Goal: Task Accomplishment & Management: Complete application form

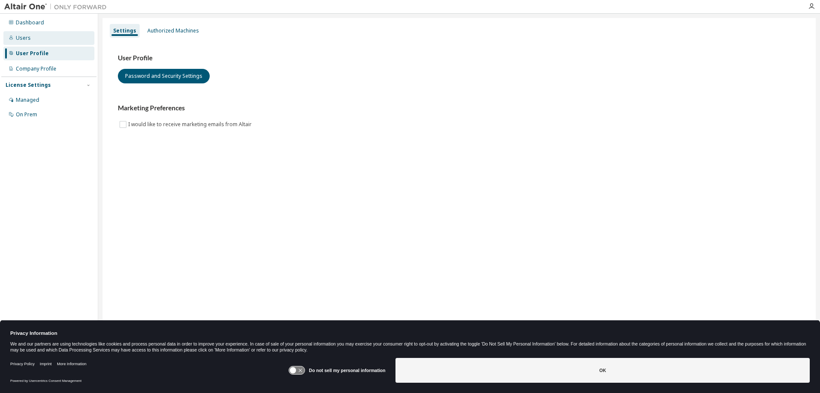
click at [49, 40] on div "Users" at bounding box center [48, 38] width 91 height 14
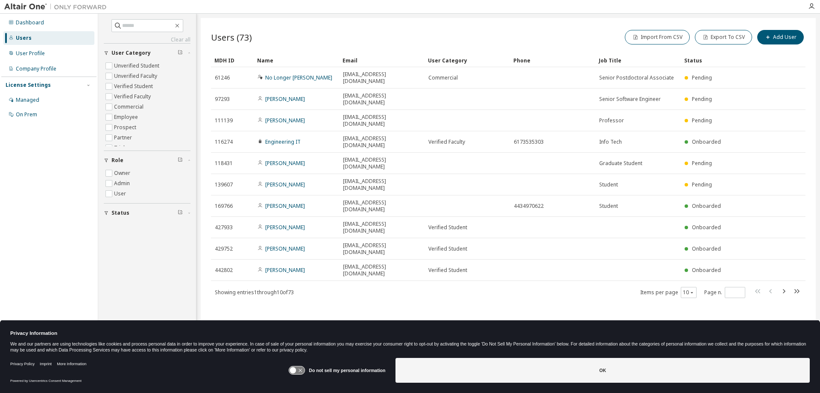
click at [44, 46] on div "Dashboard Users User Profile Company Profile License Settings Managed On Prem" at bounding box center [48, 68] width 95 height 107
click at [47, 50] on div "User Profile" at bounding box center [48, 54] width 91 height 14
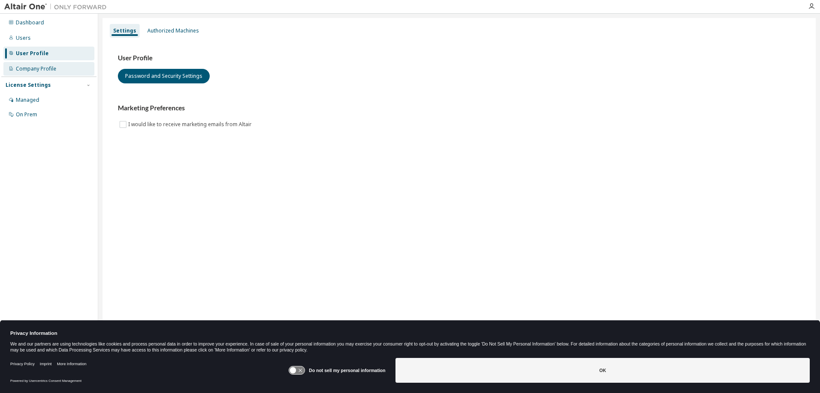
click at [75, 66] on div "Company Profile" at bounding box center [48, 69] width 91 height 14
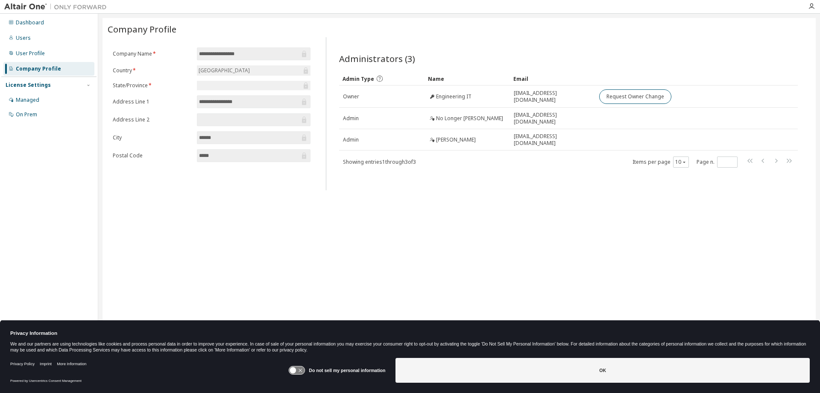
click at [47, 31] on div "Dashboard Users User Profile Company Profile License Settings Managed On Prem" at bounding box center [48, 68] width 95 height 107
click at [51, 36] on div "Users" at bounding box center [48, 38] width 91 height 14
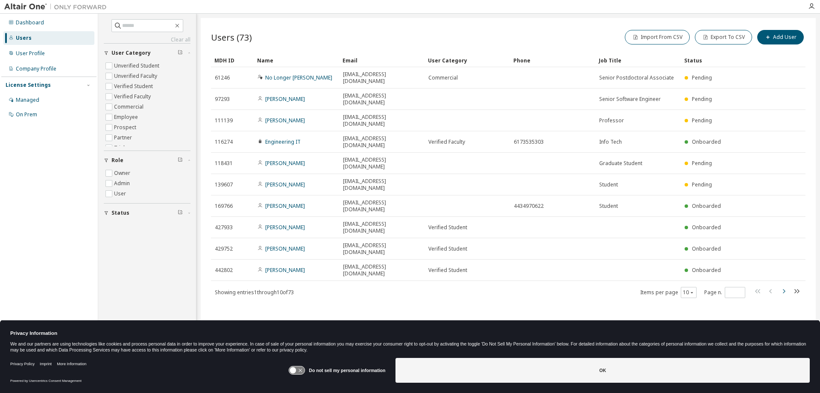
click at [780, 286] on icon "button" at bounding box center [784, 291] width 10 height 10
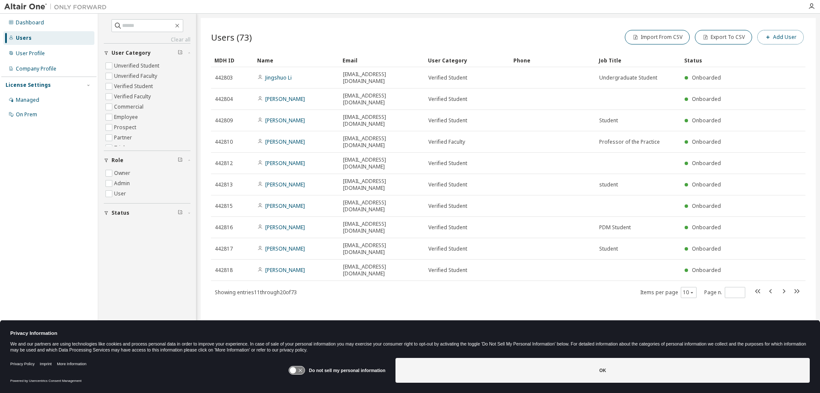
click at [786, 41] on button "Add User" at bounding box center [780, 37] width 47 height 15
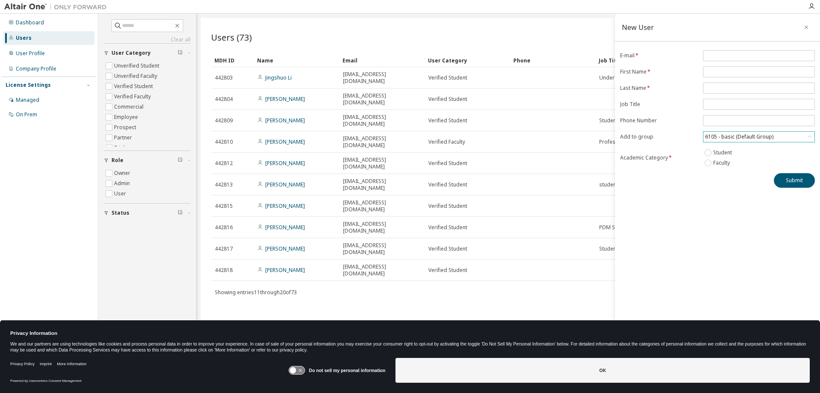
click at [742, 140] on div "6105 - basic (Default Group)" at bounding box center [739, 136] width 71 height 9
click at [531, 258] on div "Users (73) Import From CSV Export To CSV Add User Clear Load Save Save As Field…" at bounding box center [508, 191] width 615 height 346
type input "*"
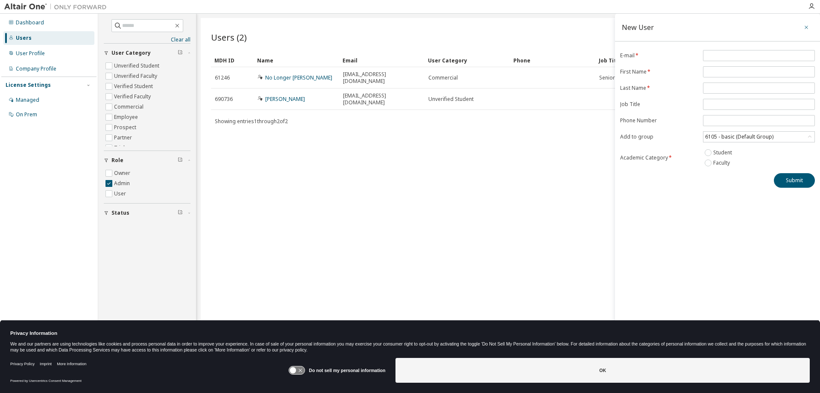
click at [812, 28] on button "button" at bounding box center [807, 28] width 14 height 14
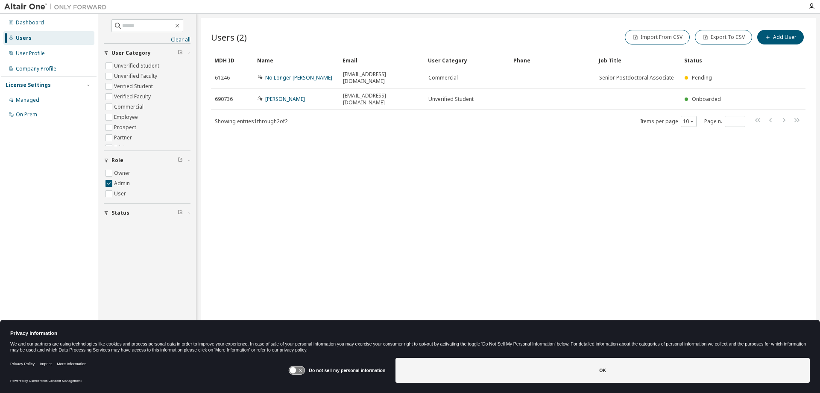
drag, startPoint x: 422, startPoint y: 87, endPoint x: 371, endPoint y: 113, distance: 56.9
click at [371, 115] on div "Showing entries 1 through 2 of 2 Items per page 10 Page n. *" at bounding box center [508, 121] width 595 height 12
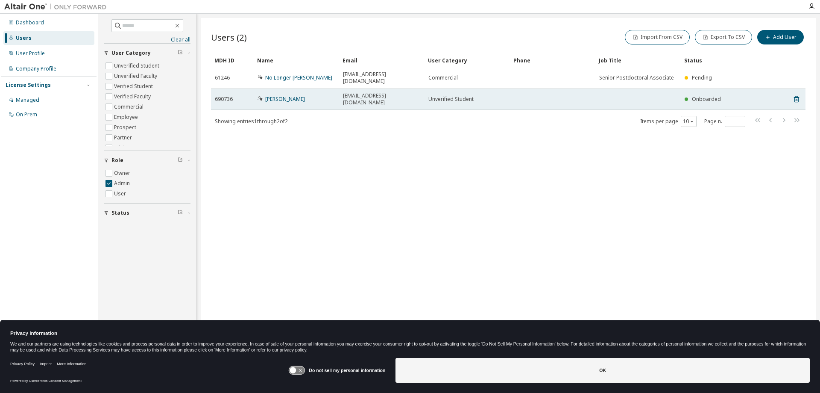
click at [286, 94] on td "Abhi Lingareddy" at bounding box center [296, 98] width 85 height 21
click at [283, 95] on link "Abhi Lingareddy" at bounding box center [285, 98] width 40 height 7
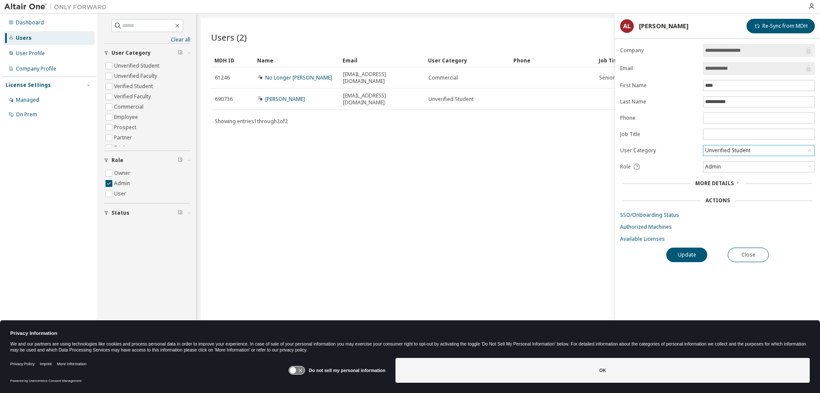
click at [745, 154] on div "Unverified Student" at bounding box center [728, 150] width 48 height 9
click at [736, 173] on li "Verified Student" at bounding box center [758, 172] width 109 height 11
click at [744, 165] on div "Admin" at bounding box center [759, 166] width 111 height 10
drag, startPoint x: 717, startPoint y: 84, endPoint x: 692, endPoint y: 82, distance: 25.3
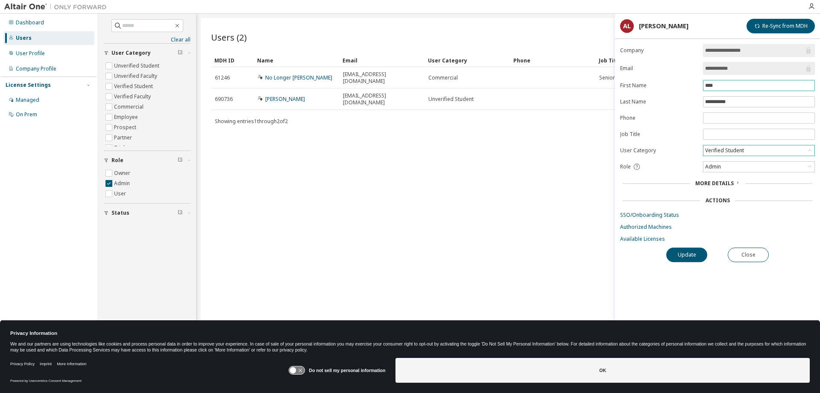
click at [692, 82] on form "**********" at bounding box center [717, 143] width 195 height 198
click at [683, 255] on button "Update" at bounding box center [686, 254] width 41 height 15
click at [758, 252] on button "Close" at bounding box center [748, 254] width 41 height 15
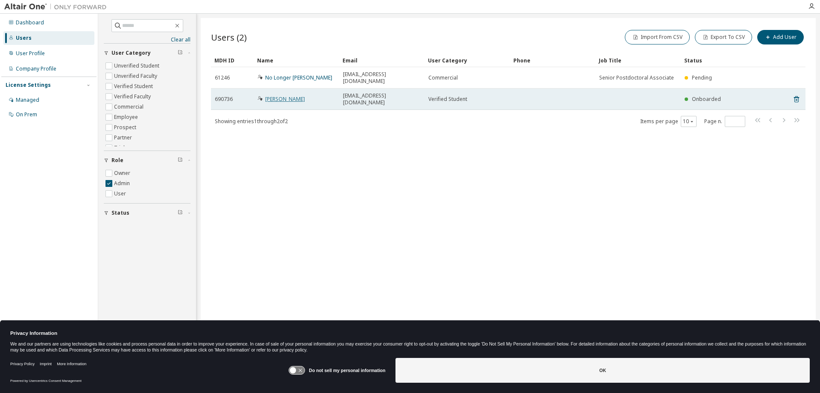
click at [298, 95] on link "[PERSON_NAME]" at bounding box center [285, 98] width 40 height 7
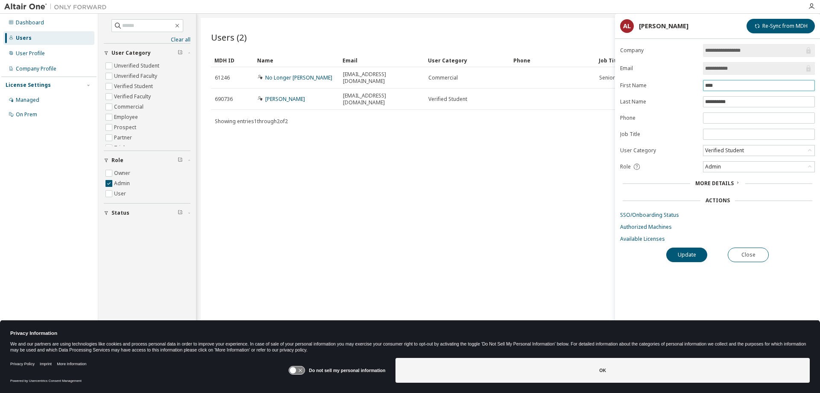
drag, startPoint x: 727, startPoint y: 87, endPoint x: 690, endPoint y: 84, distance: 37.7
click at [690, 84] on form "**********" at bounding box center [717, 143] width 195 height 198
type input "*******"
drag, startPoint x: 742, startPoint y: 100, endPoint x: 660, endPoint y: 102, distance: 81.2
click at [660, 102] on form "**********" at bounding box center [717, 143] width 195 height 198
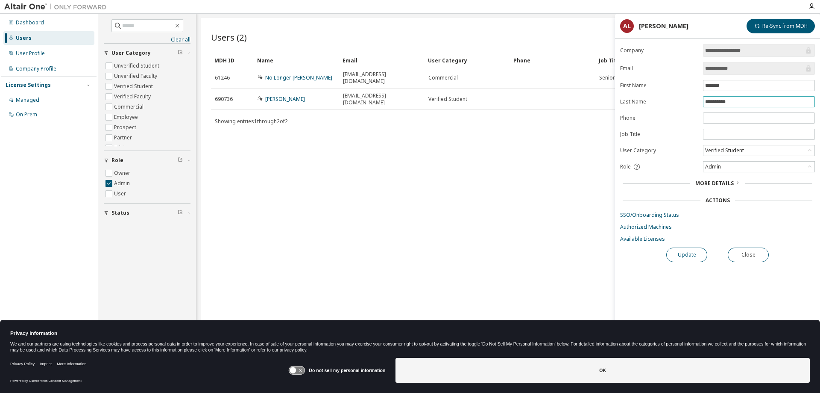
type input "**********"
click at [686, 260] on button "Update" at bounding box center [686, 254] width 41 height 15
click at [753, 256] on button "Close" at bounding box center [748, 254] width 41 height 15
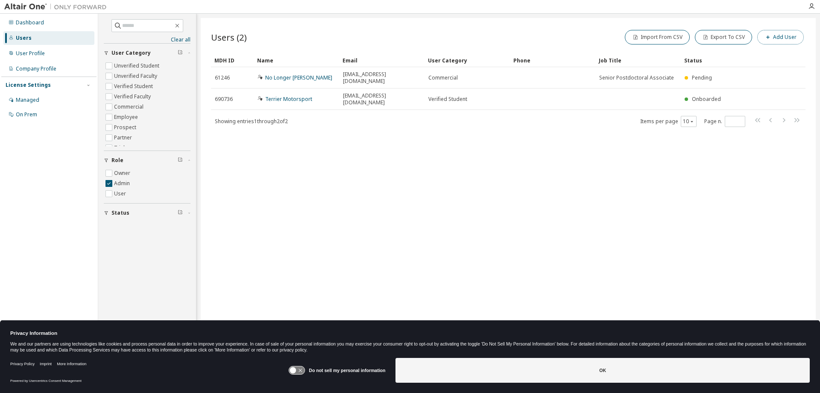
click at [775, 41] on button "Add User" at bounding box center [780, 37] width 47 height 15
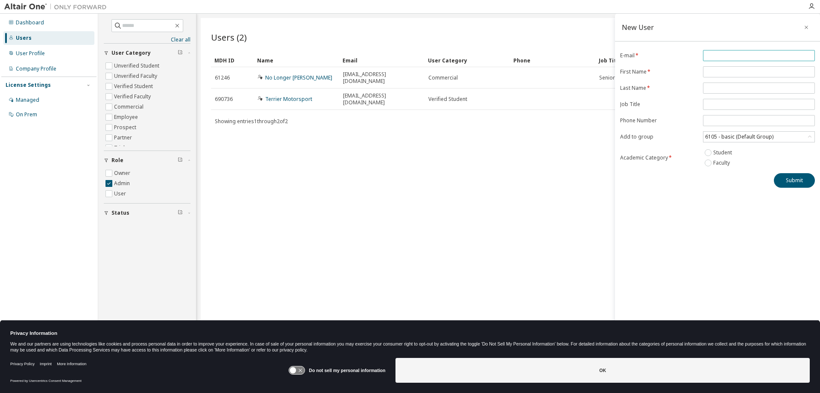
click at [715, 53] on input "email" at bounding box center [759, 55] width 108 height 7
type input "**********"
click at [728, 72] on input "text" at bounding box center [759, 71] width 108 height 7
type input "****"
click at [739, 85] on input "text" at bounding box center [759, 88] width 108 height 7
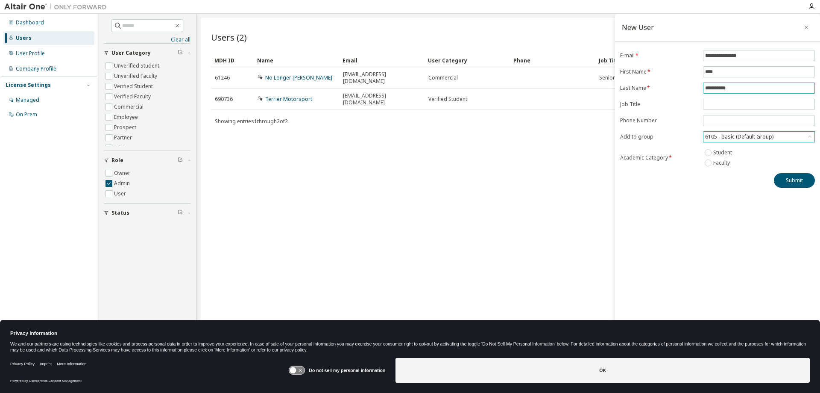
type input "**********"
click at [749, 135] on div "6105 - basic (Default Group)" at bounding box center [739, 136] width 71 height 9
click at [744, 191] on li "18948 - FSAE" at bounding box center [758, 193] width 109 height 11
click at [780, 177] on button "Submit" at bounding box center [794, 180] width 41 height 15
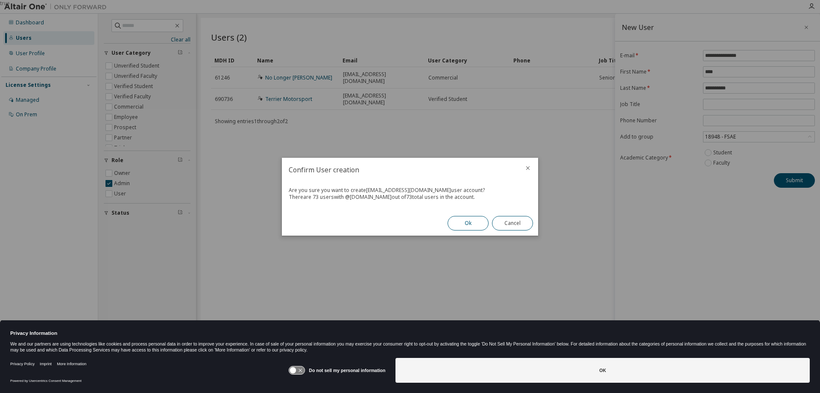
click at [456, 223] on button "Ok" at bounding box center [468, 223] width 41 height 15
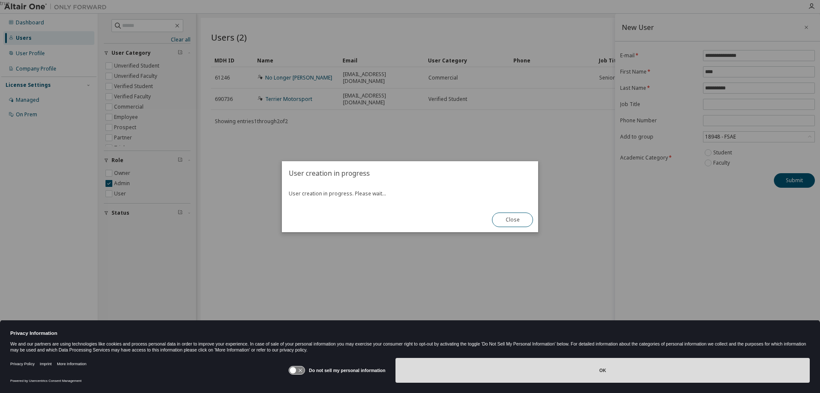
click at [490, 373] on button "OK" at bounding box center [603, 370] width 414 height 25
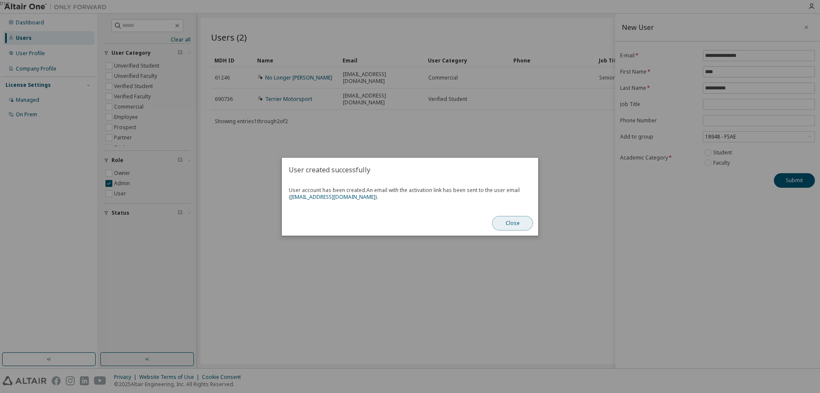
click at [515, 219] on button "Close" at bounding box center [512, 223] width 41 height 15
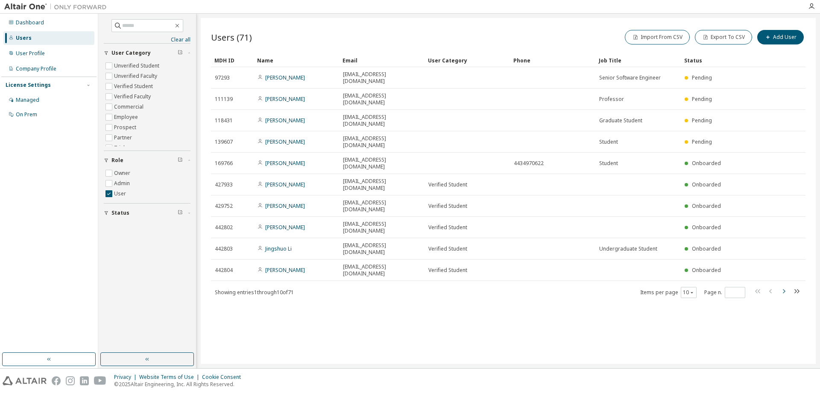
click at [786, 286] on icon "button" at bounding box center [784, 291] width 10 height 10
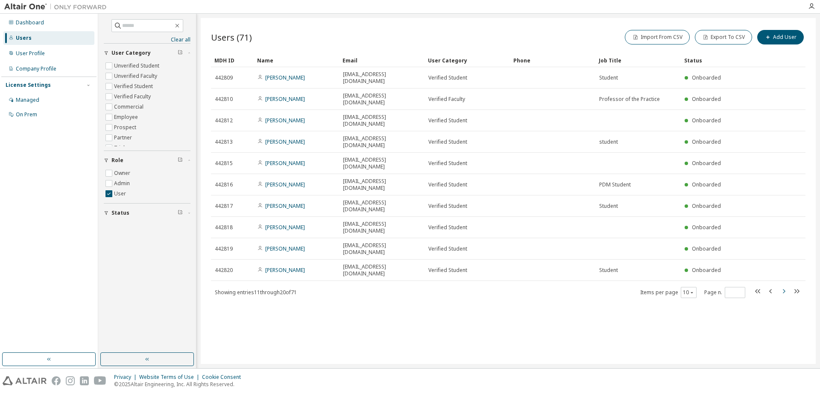
click at [786, 286] on icon "button" at bounding box center [784, 291] width 10 height 10
click at [786, 293] on icon "button" at bounding box center [784, 298] width 10 height 10
click at [786, 286] on icon "button" at bounding box center [784, 291] width 10 height 10
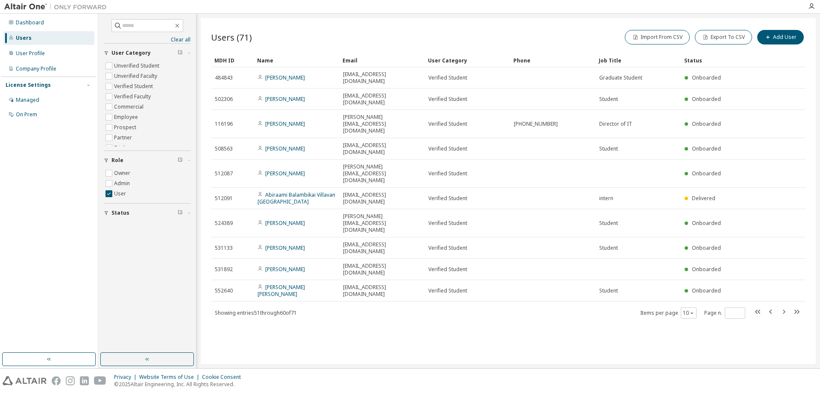
click at [786, 306] on icon "button" at bounding box center [784, 311] width 10 height 10
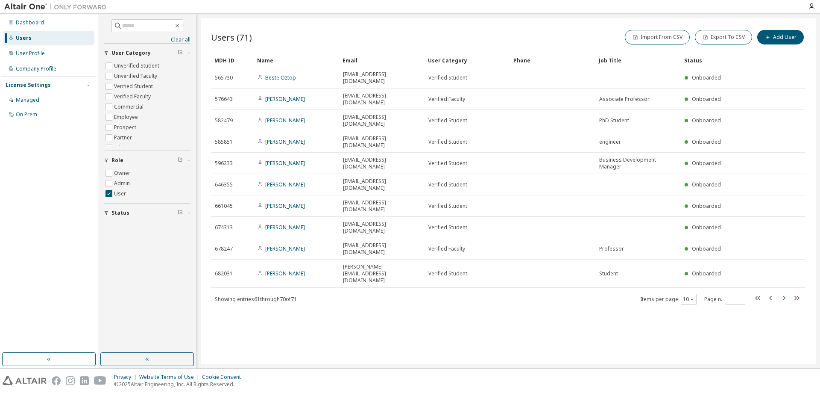
click at [783, 293] on icon "button" at bounding box center [784, 298] width 10 height 10
type input "*"
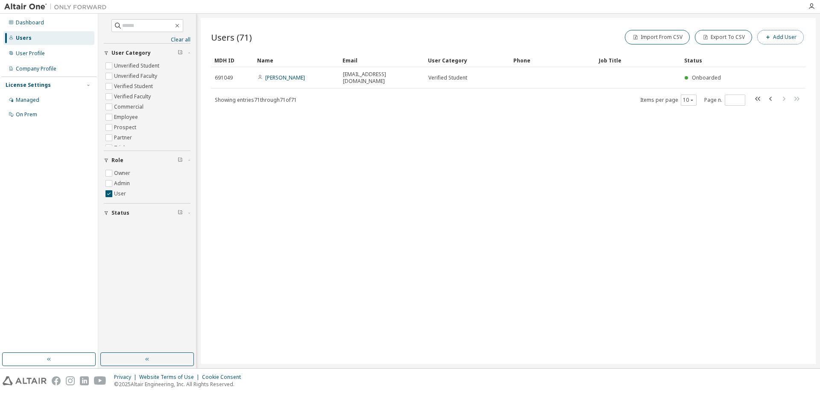
click at [788, 44] on button "Add User" at bounding box center [780, 37] width 47 height 15
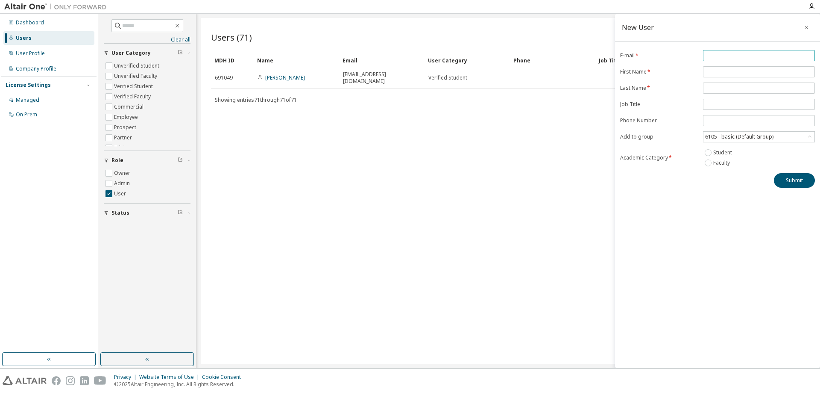
click at [757, 57] on input "email" at bounding box center [759, 55] width 108 height 7
type input "**********"
type input "*****"
type input "******"
click at [761, 138] on div "6105 - basic (Default Group)" at bounding box center [739, 136] width 71 height 9
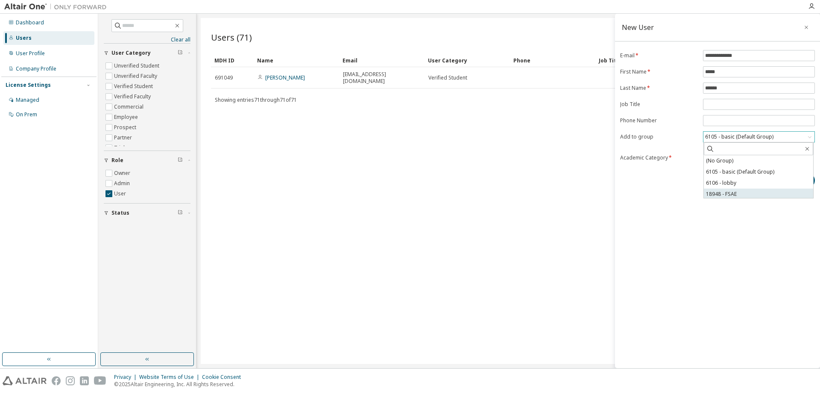
click at [740, 193] on li "18948 - FSAE" at bounding box center [758, 193] width 109 height 11
click at [786, 185] on button "Submit" at bounding box center [794, 180] width 41 height 15
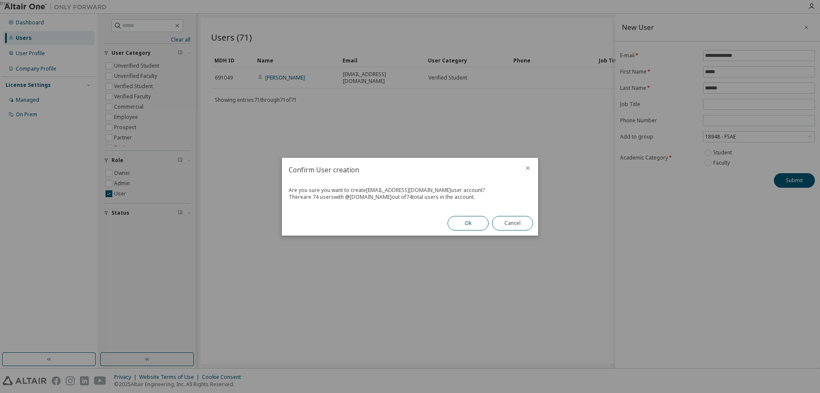
click at [457, 226] on button "Ok" at bounding box center [468, 223] width 41 height 15
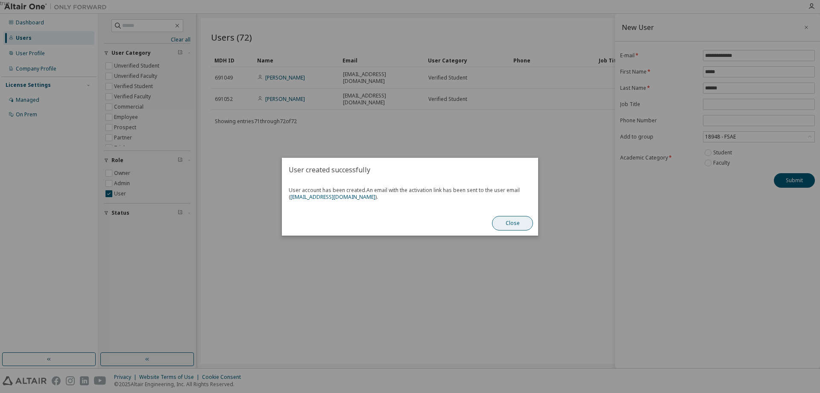
click at [525, 224] on button "Close" at bounding box center [512, 223] width 41 height 15
